Goal: Task Accomplishment & Management: Manage account settings

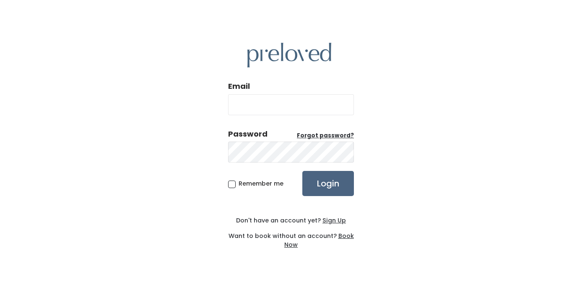
type input "[EMAIL_ADDRESS][DOMAIN_NAME]"
click at [331, 185] on input "Login" at bounding box center [328, 183] width 52 height 25
